Goal: Information Seeking & Learning: Learn about a topic

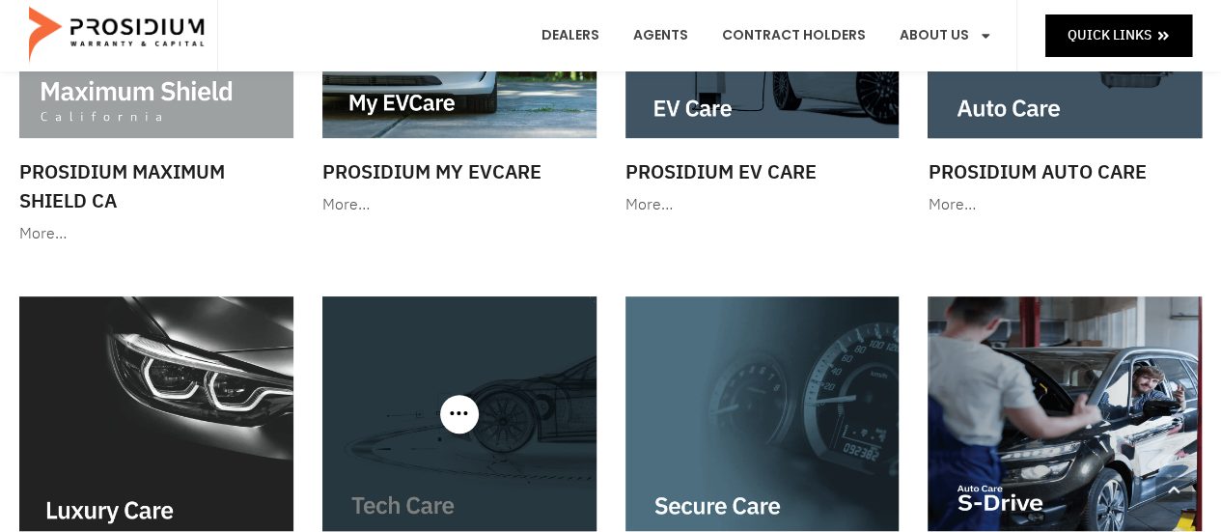
scroll to position [579, 0]
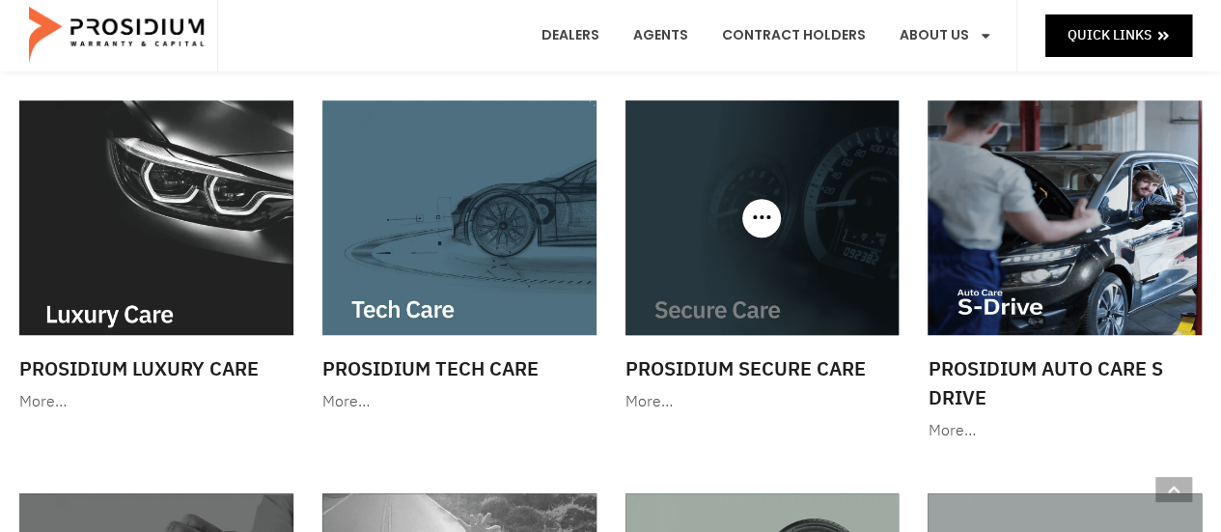
click at [681, 267] on img at bounding box center [762, 217] width 274 height 234
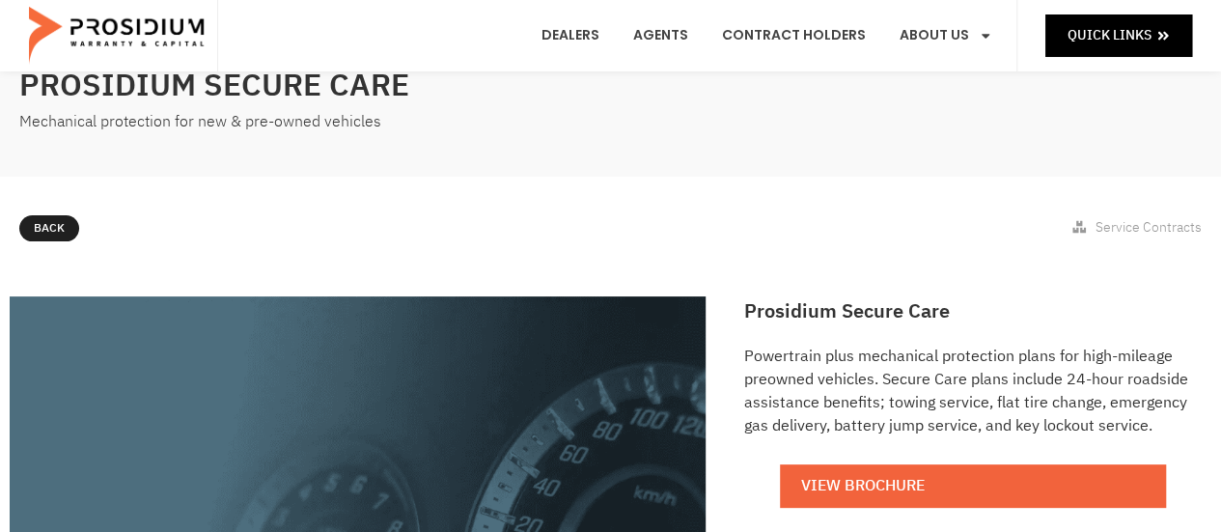
scroll to position [289, 0]
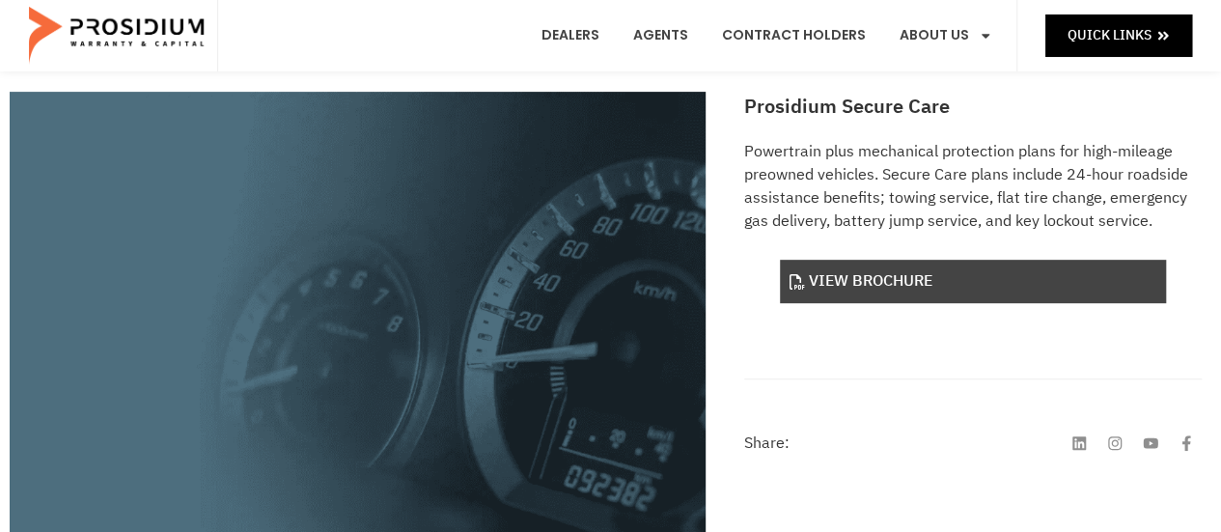
click at [936, 273] on link "View Brochure" at bounding box center [973, 281] width 386 height 43
